Goal: Communication & Community: Answer question/provide support

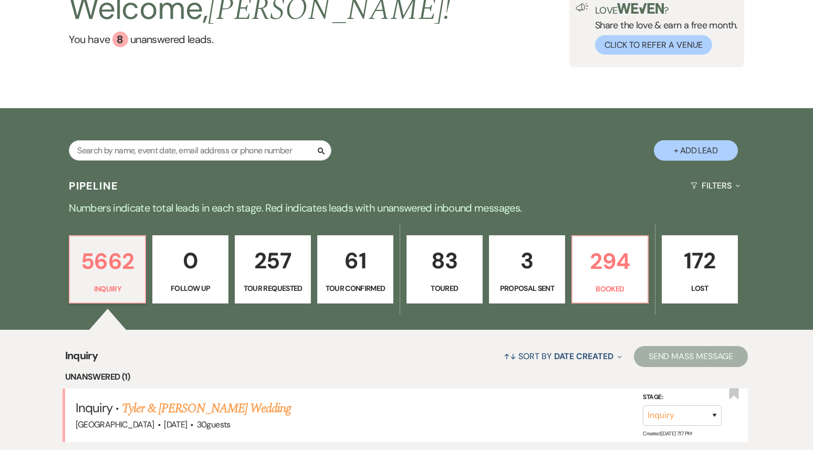
scroll to position [150, 0]
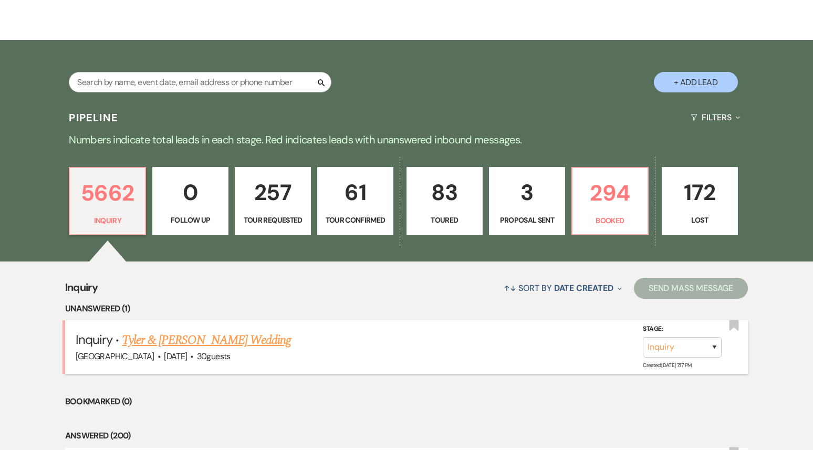
click at [202, 343] on link "Tyler & [PERSON_NAME] Wedding" at bounding box center [206, 340] width 169 height 19
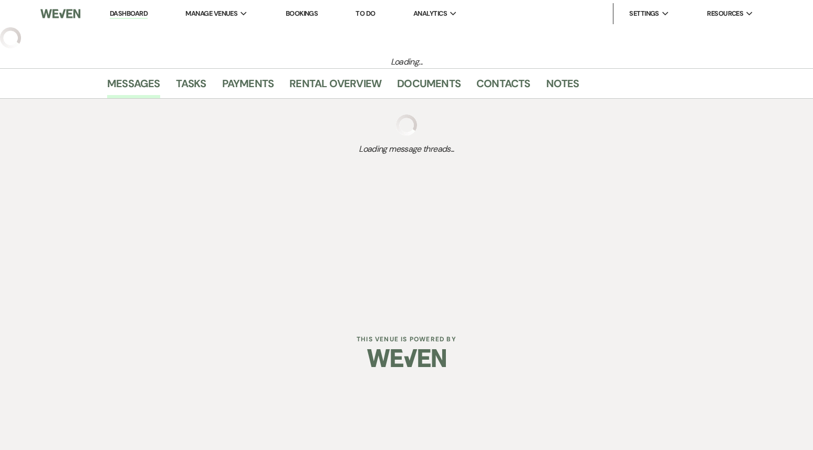
select select "5"
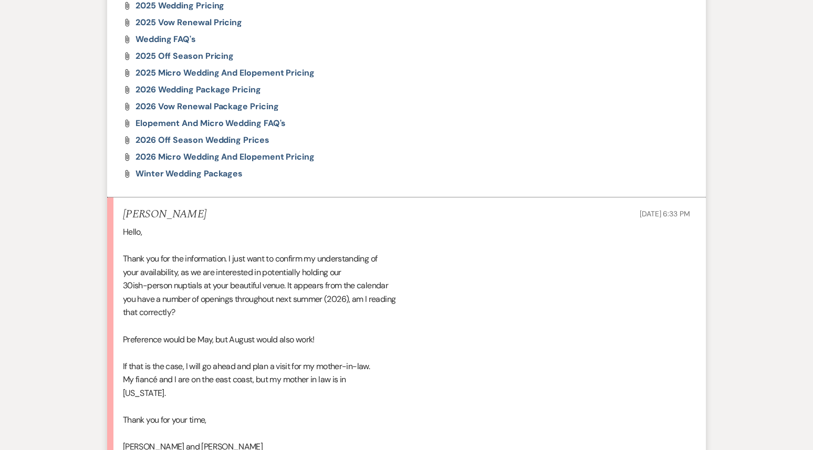
scroll to position [1231, 0]
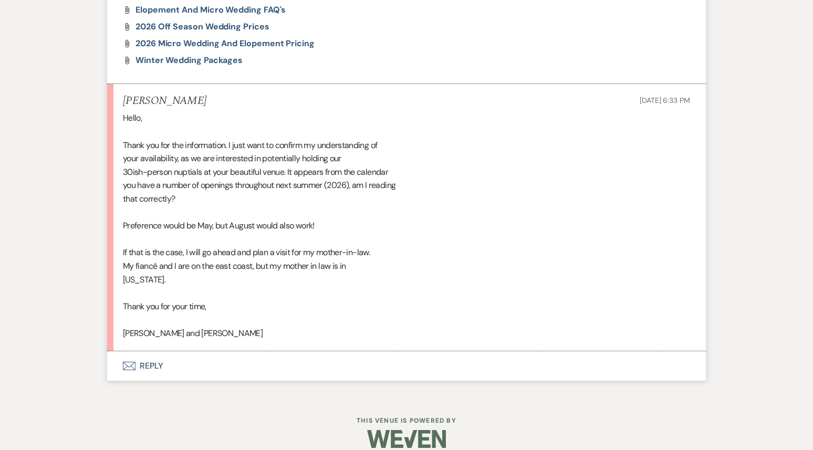
click at [182, 356] on button "Envelope Reply" at bounding box center [406, 365] width 599 height 29
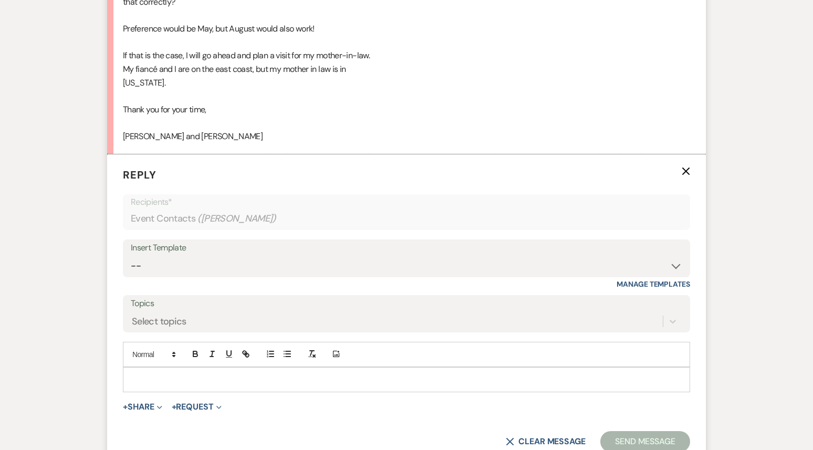
scroll to position [1431, 0]
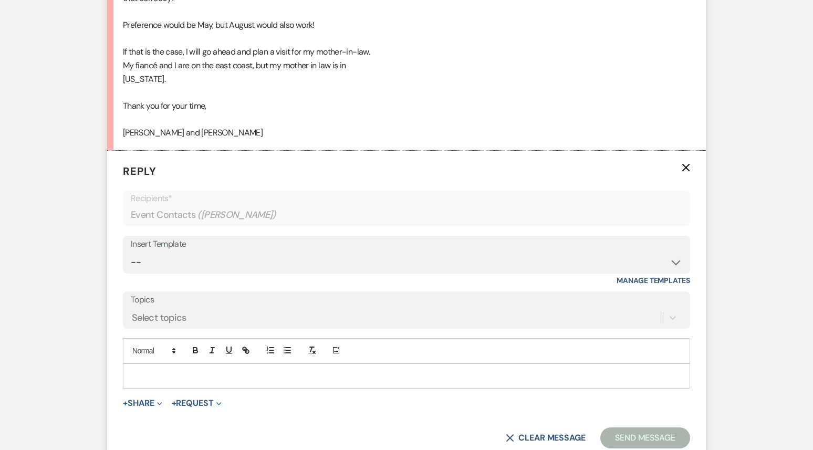
click at [139, 370] on p at bounding box center [406, 376] width 550 height 12
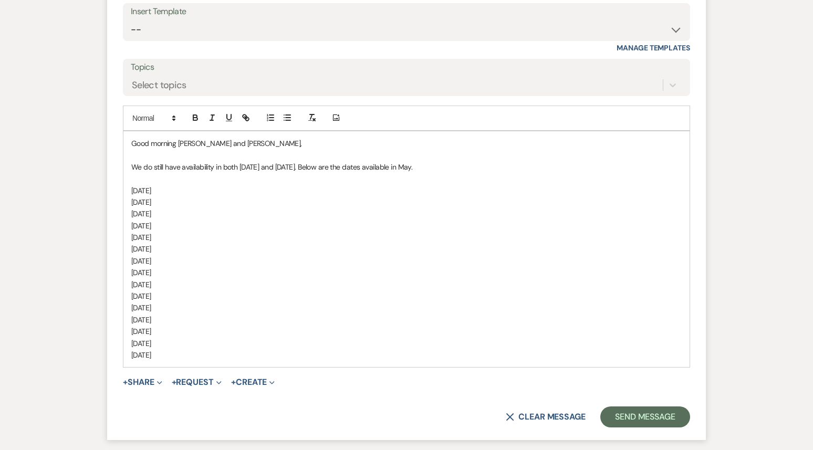
scroll to position [1712, 0]
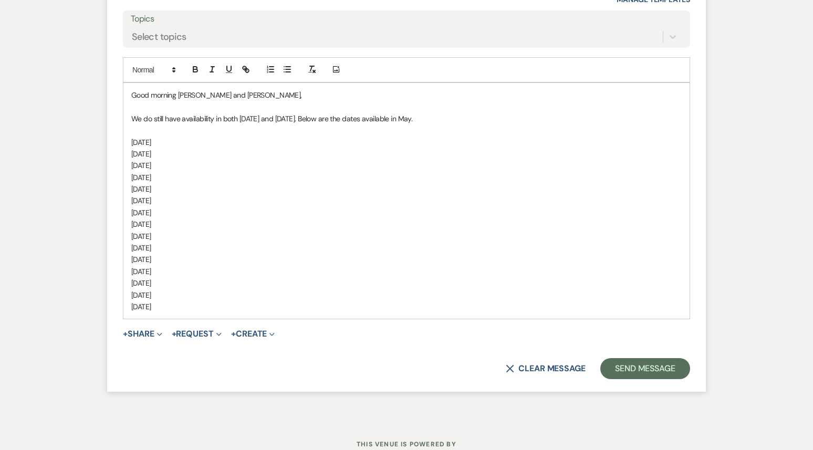
drag, startPoint x: 204, startPoint y: 235, endPoint x: 121, endPoint y: 236, distance: 83.0
click at [121, 236] on form "Reply X Saving draft... Recipients* Event Contacts ( [PERSON_NAME] ) Insert Tem…" at bounding box center [406, 131] width 599 height 523
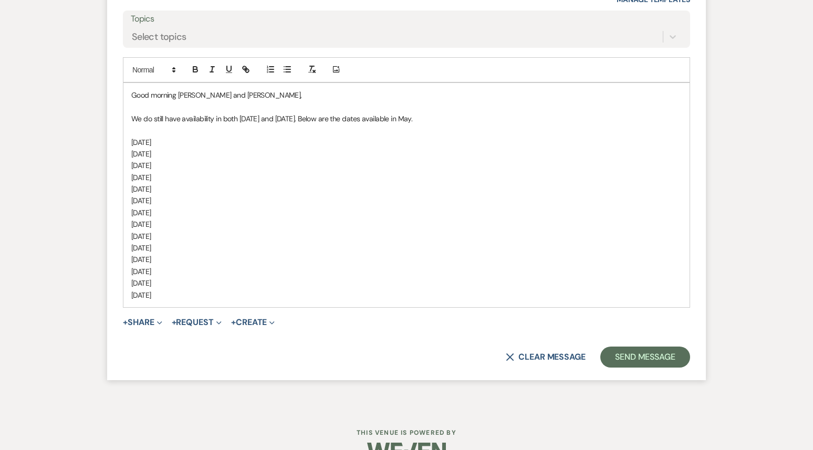
click at [318, 113] on p "We do still have availability in both [DATE] and [DATE]. Below are the dates av…" at bounding box center [406, 119] width 550 height 12
click at [447, 113] on p "We do still have availability in both [DATE] and [DATE]. Below are the dates av…" at bounding box center [406, 119] width 550 height 12
click at [221, 289] on p "[DATE]" at bounding box center [406, 295] width 550 height 12
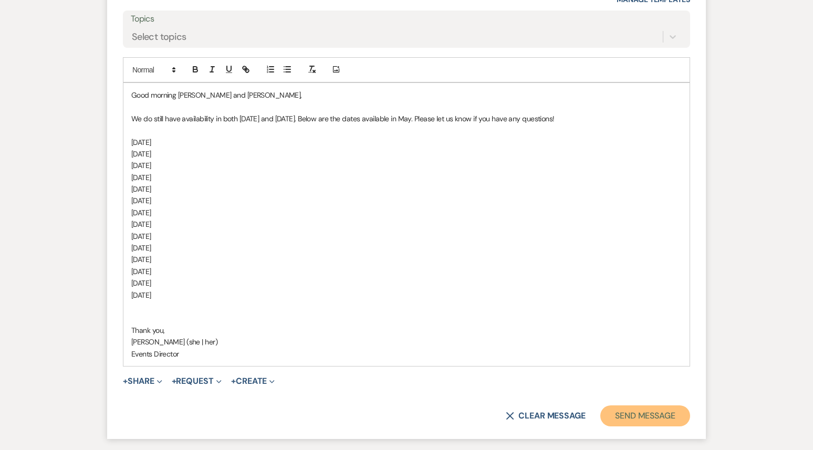
click at [634, 405] on button "Send Message" at bounding box center [645, 415] width 90 height 21
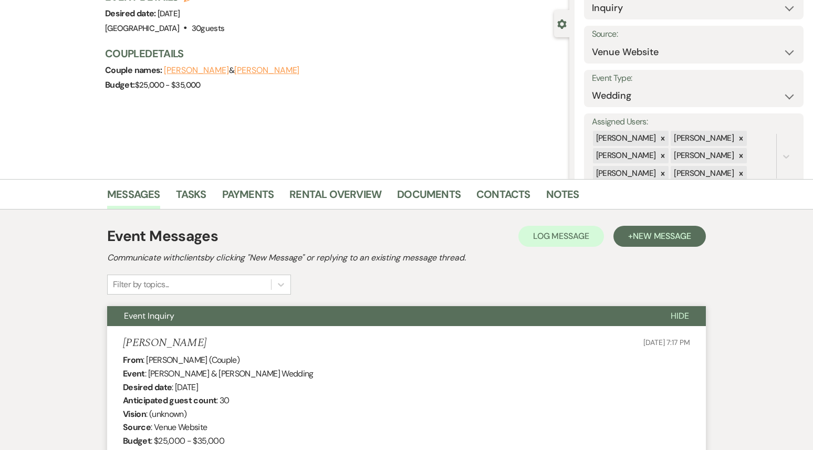
scroll to position [0, 0]
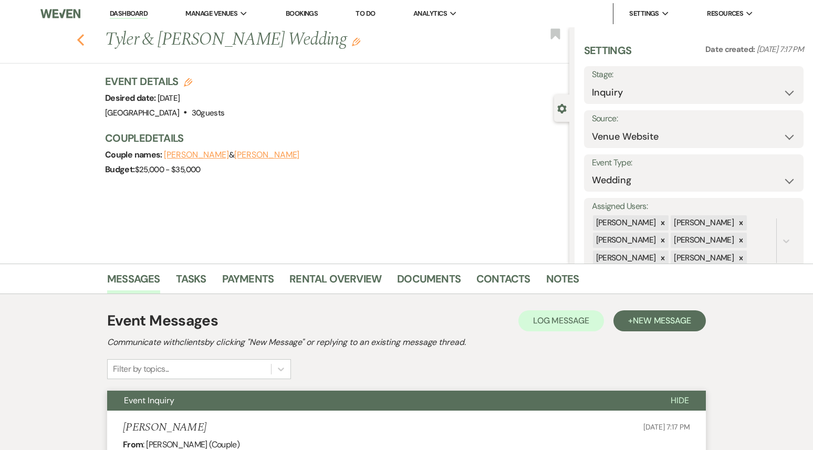
click at [84, 40] on icon "Previous" at bounding box center [81, 40] width 8 height 13
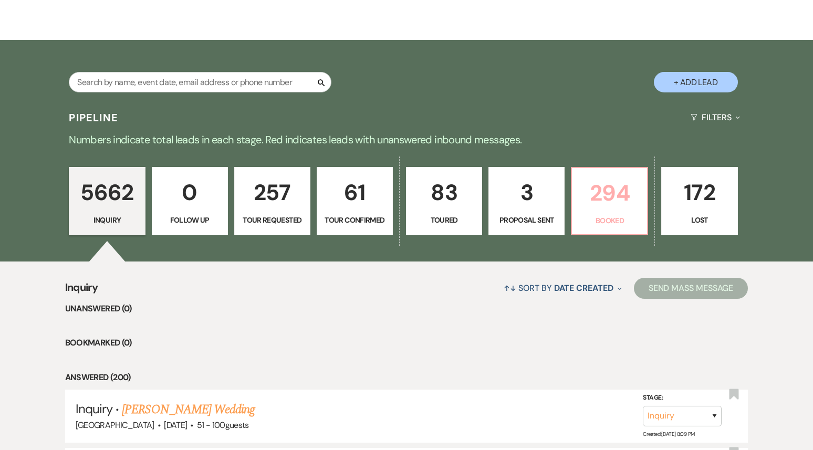
click at [628, 201] on p "294" at bounding box center [609, 192] width 62 height 35
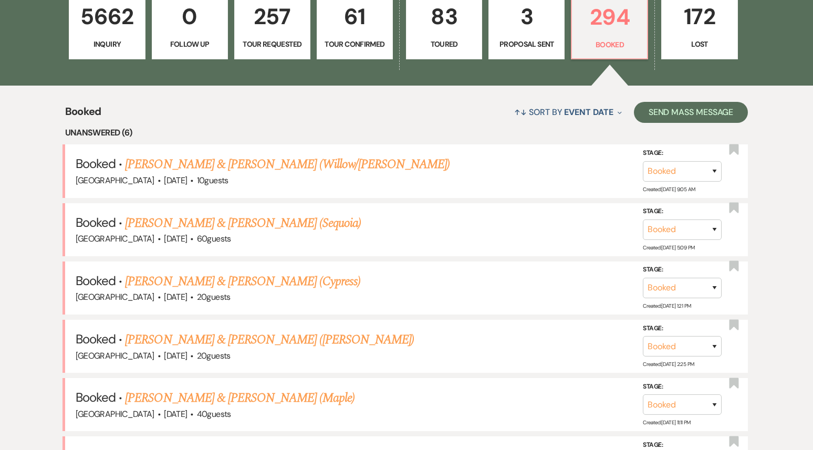
scroll to position [355, 0]
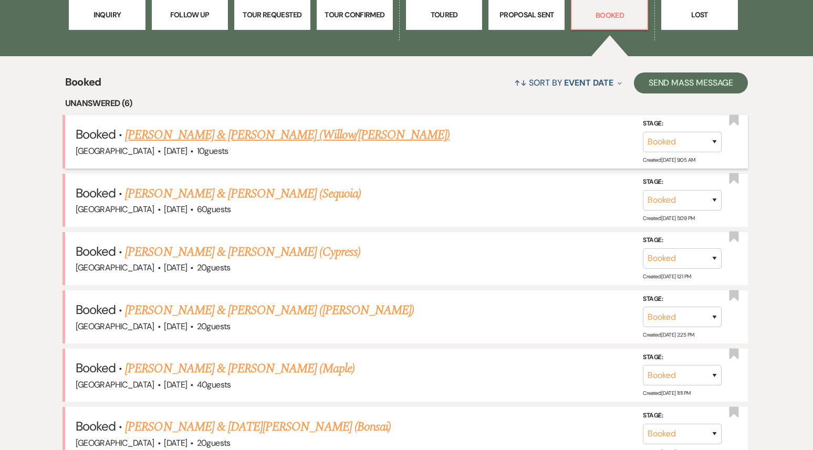
click at [264, 136] on link "[PERSON_NAME] & [PERSON_NAME] (Willow/[PERSON_NAME])" at bounding box center [287, 135] width 325 height 19
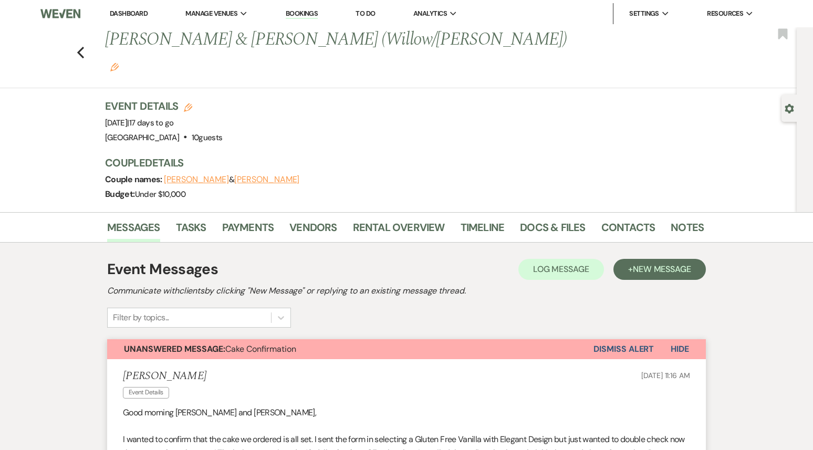
click at [615, 339] on button "Dismiss Alert" at bounding box center [623, 349] width 60 height 20
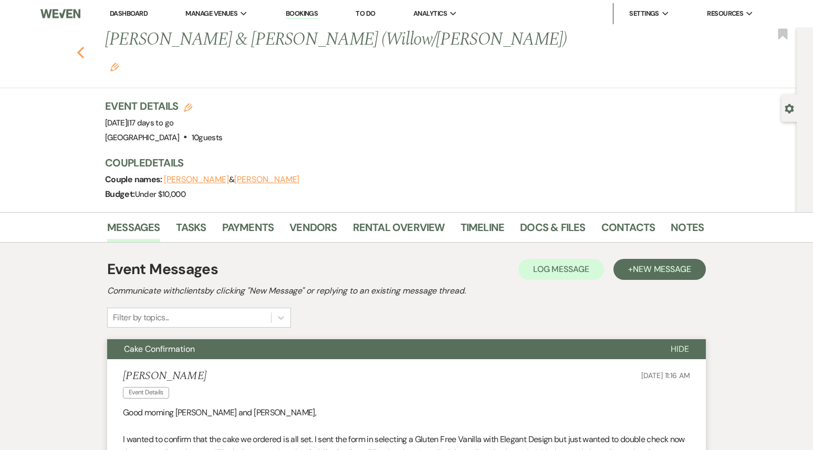
click at [84, 46] on icon "Previous" at bounding box center [81, 52] width 8 height 13
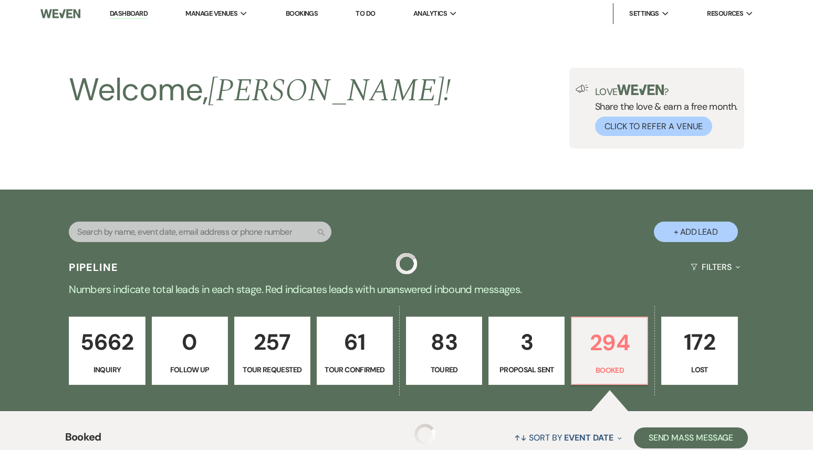
scroll to position [355, 0]
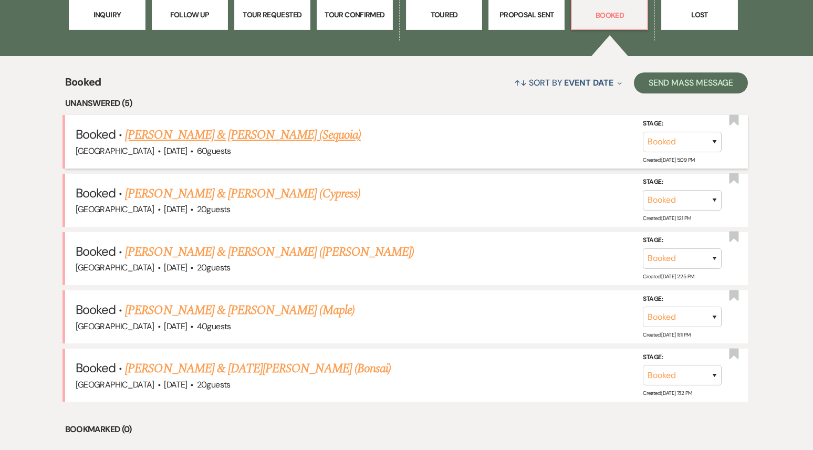
click at [184, 138] on link "[PERSON_NAME] & [PERSON_NAME] (Sequoia)" at bounding box center [243, 135] width 236 height 19
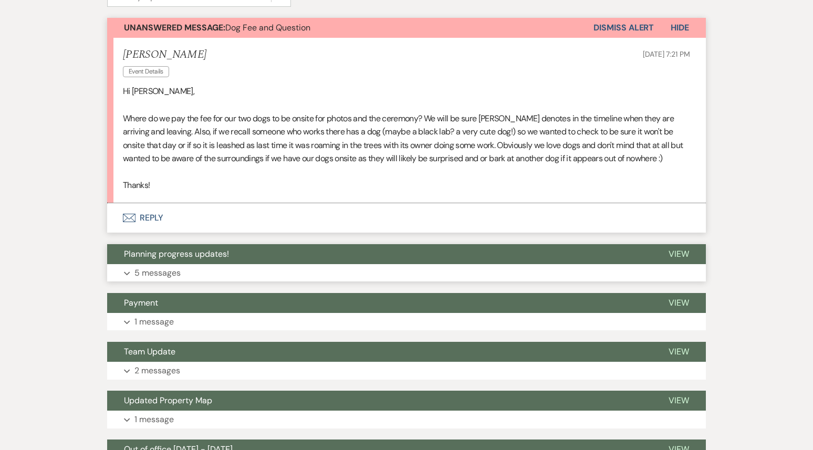
scroll to position [282, 0]
click at [192, 205] on button "Envelope Reply" at bounding box center [406, 217] width 599 height 29
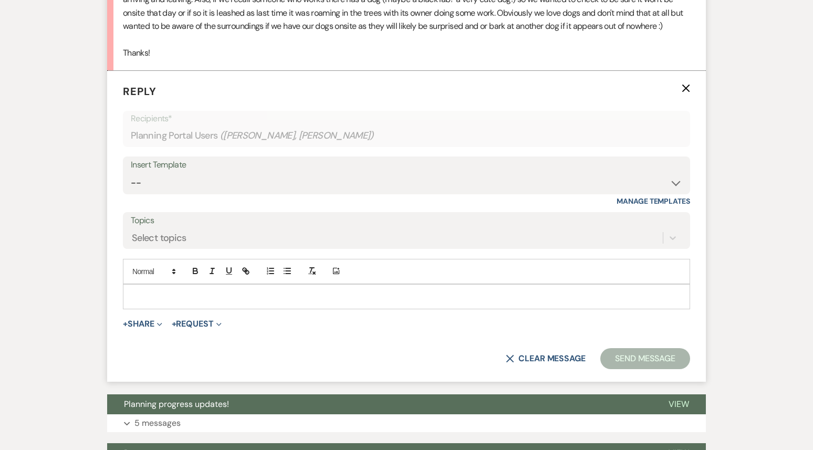
scroll to position [415, 0]
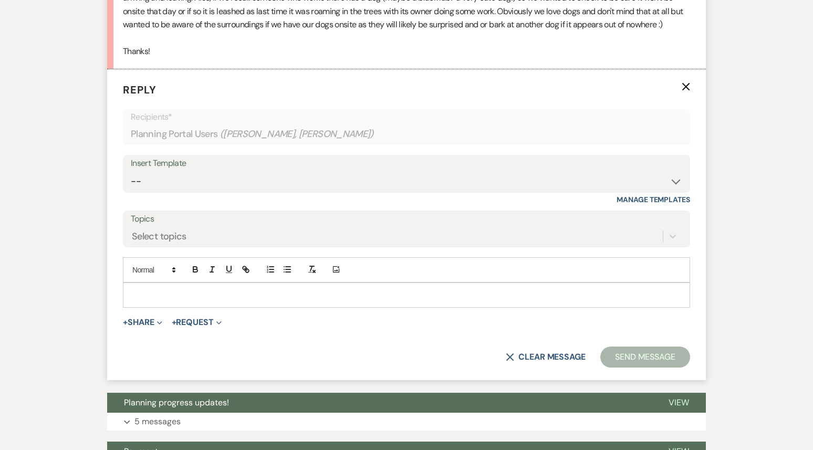
click at [164, 292] on p at bounding box center [406, 295] width 550 height 12
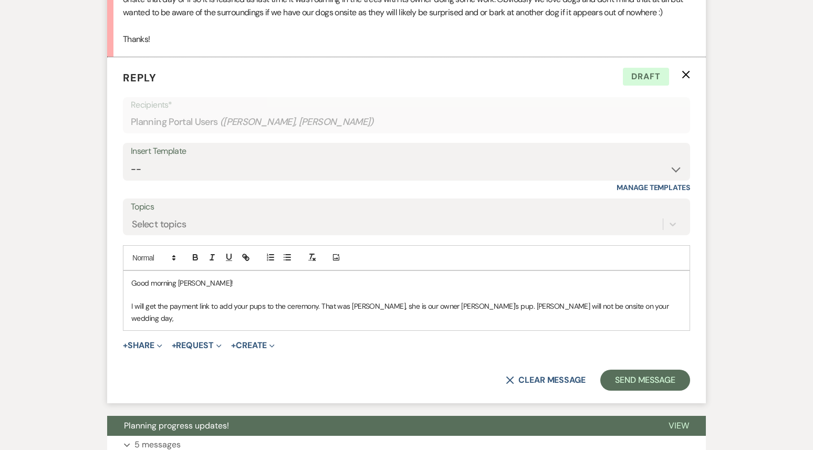
scroll to position [491, 0]
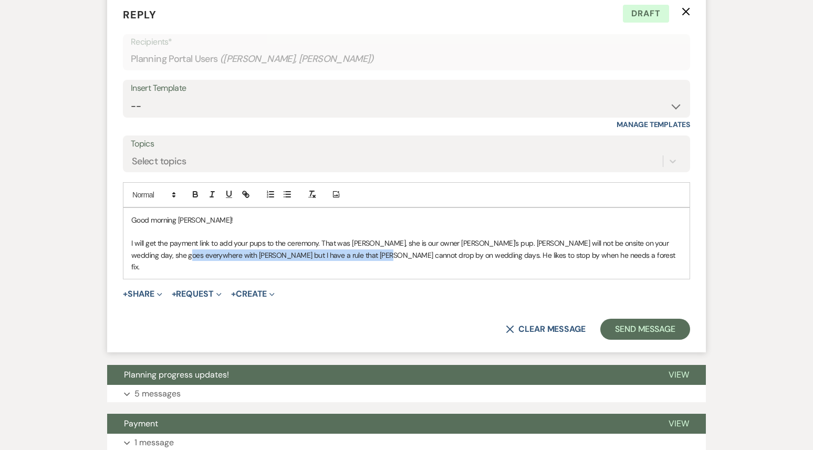
drag, startPoint x: 337, startPoint y: 254, endPoint x: 147, endPoint y: 253, distance: 190.1
click at [147, 253] on p "I will get the payment link to add your pups to the ceremony. That was [PERSON_…" at bounding box center [406, 254] width 550 height 35
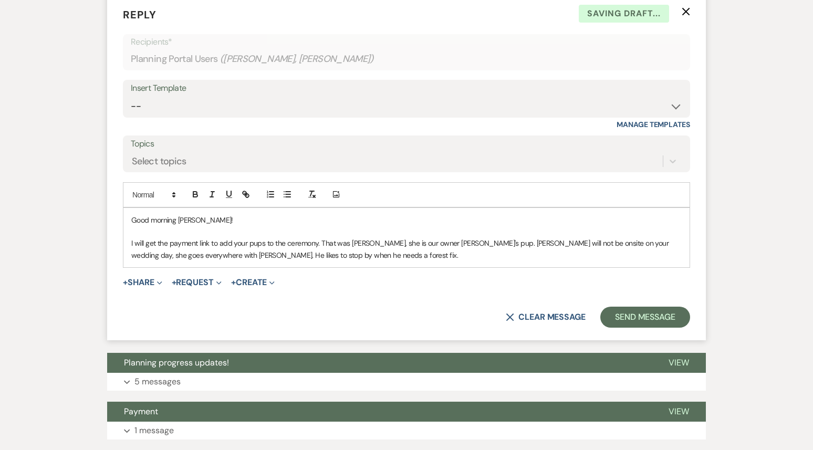
click at [299, 257] on p "I will get the payment link to add your pups to the ceremony. That was [PERSON_…" at bounding box center [406, 249] width 550 height 24
